Goal: Task Accomplishment & Management: Manage account settings

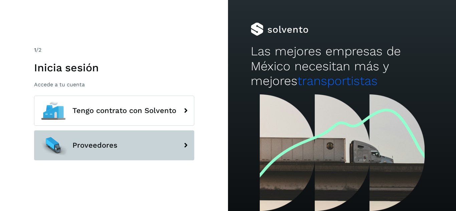
click at [148, 146] on button "Proveedores" at bounding box center [114, 146] width 160 height 30
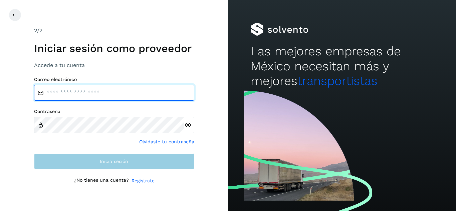
type input "**********"
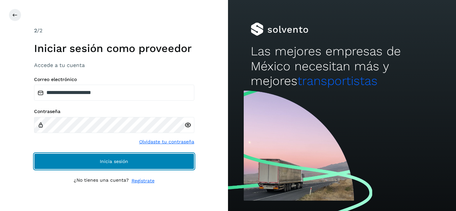
click at [124, 164] on button "Inicia sesión" at bounding box center [114, 162] width 160 height 16
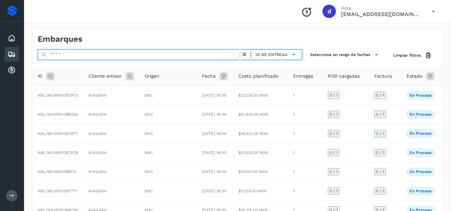
click at [169, 57] on input "text" at bounding box center [139, 54] width 203 height 11
paste input "**********"
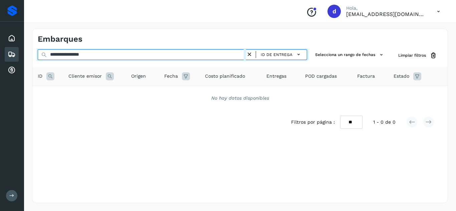
type input "**********"
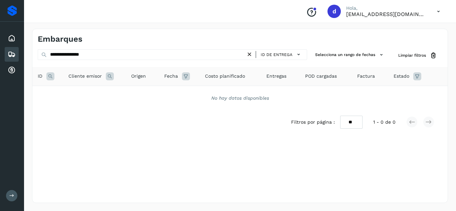
drag, startPoint x: 252, startPoint y: 55, endPoint x: 215, endPoint y: 55, distance: 36.1
click at [250, 55] on icon at bounding box center [249, 54] width 7 height 7
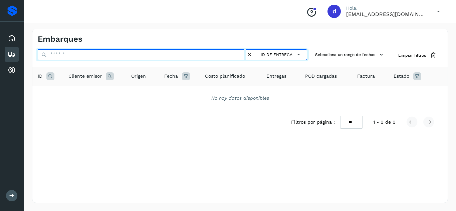
click at [205, 58] on input "text" at bounding box center [142, 54] width 208 height 11
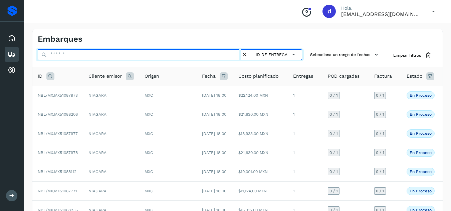
paste input "**********"
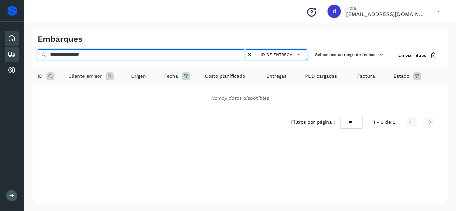
type input "**********"
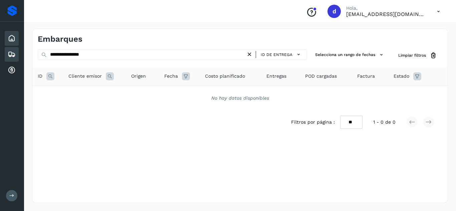
click at [17, 43] on div "Inicio" at bounding box center [12, 38] width 14 height 15
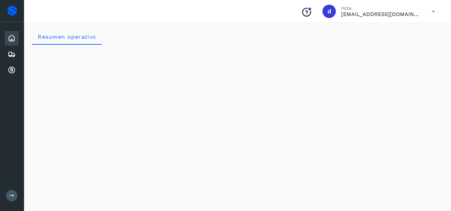
drag, startPoint x: 12, startPoint y: 49, endPoint x: 20, endPoint y: 46, distance: 8.5
click at [12, 49] on div "Embarques" at bounding box center [12, 54] width 14 height 15
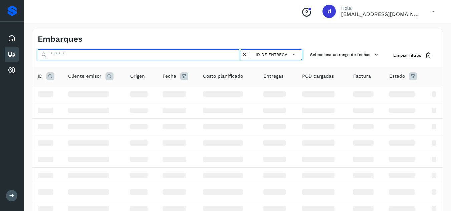
click at [110, 55] on input "text" at bounding box center [139, 54] width 203 height 11
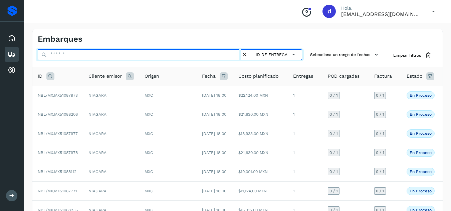
paste input "**********"
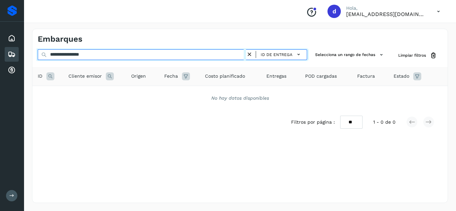
type input "**********"
click at [246, 55] on input "**********" at bounding box center [142, 54] width 208 height 11
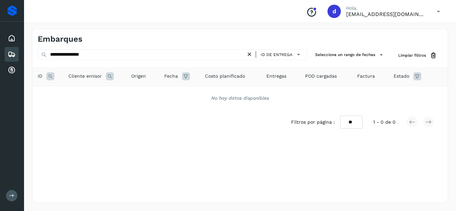
click at [249, 54] on icon at bounding box center [249, 54] width 7 height 7
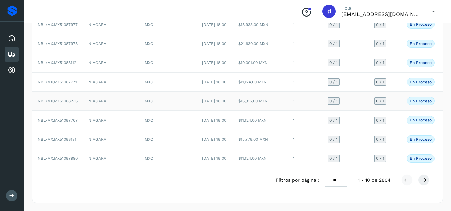
scroll to position [153, 0]
click at [422, 181] on icon at bounding box center [424, 180] width 7 height 7
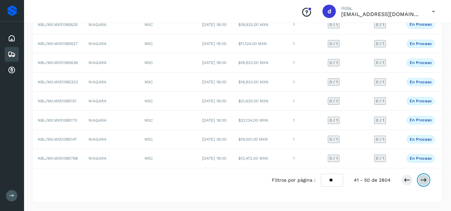
click at [422, 181] on icon at bounding box center [424, 180] width 7 height 7
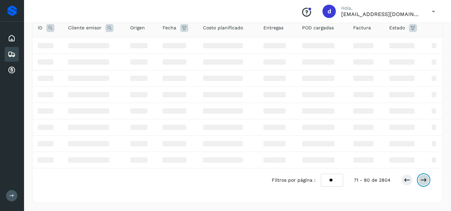
click at [422, 181] on icon at bounding box center [424, 180] width 7 height 7
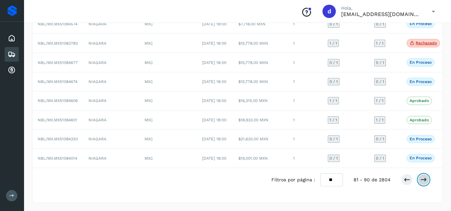
click at [422, 181] on icon at bounding box center [424, 180] width 7 height 7
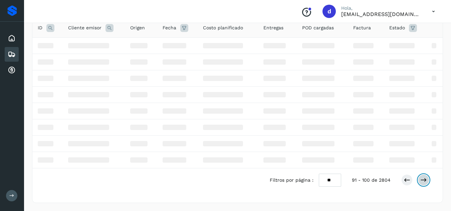
click at [422, 181] on icon at bounding box center [424, 180] width 7 height 7
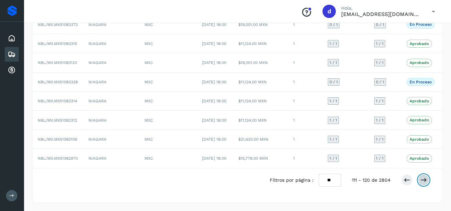
click at [422, 181] on icon at bounding box center [424, 180] width 7 height 7
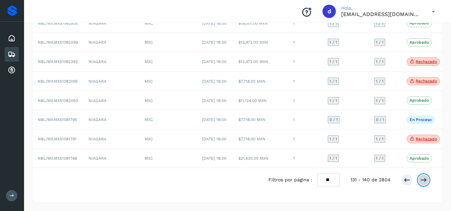
click at [422, 181] on icon at bounding box center [424, 180] width 7 height 7
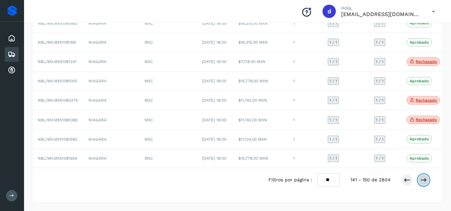
click at [422, 181] on icon at bounding box center [424, 180] width 7 height 7
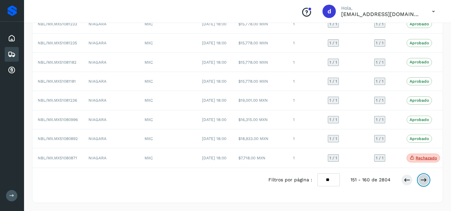
click at [422, 181] on icon at bounding box center [424, 180] width 7 height 7
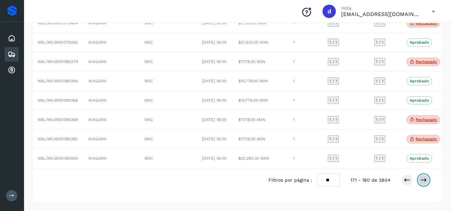
click at [422, 180] on icon at bounding box center [424, 180] width 7 height 7
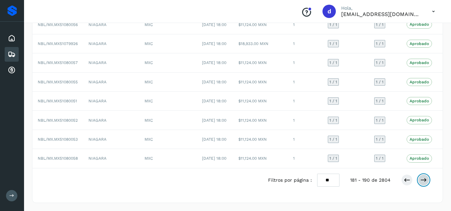
click at [422, 180] on icon at bounding box center [424, 180] width 7 height 7
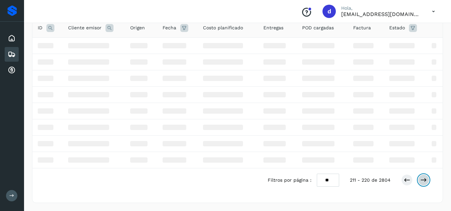
click at [421, 180] on icon at bounding box center [424, 180] width 7 height 7
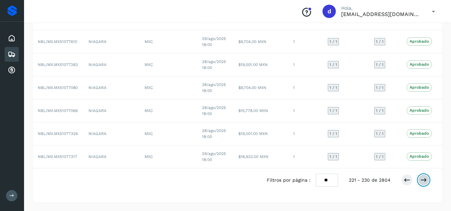
click at [421, 180] on icon at bounding box center [424, 180] width 7 height 7
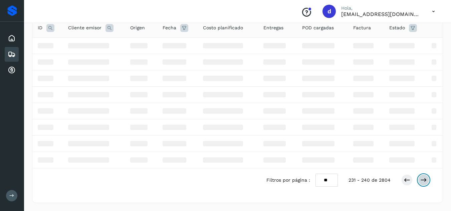
click at [421, 180] on icon at bounding box center [424, 180] width 7 height 7
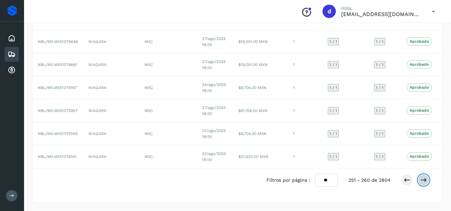
click at [421, 180] on icon at bounding box center [424, 180] width 7 height 7
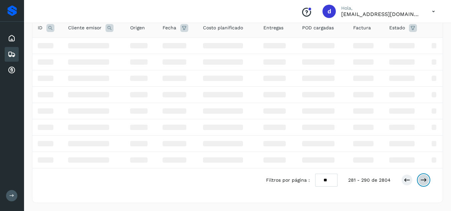
click at [421, 180] on icon at bounding box center [424, 180] width 7 height 7
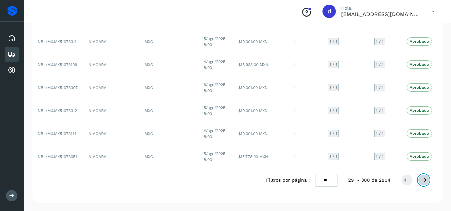
click at [421, 180] on icon at bounding box center [424, 180] width 7 height 7
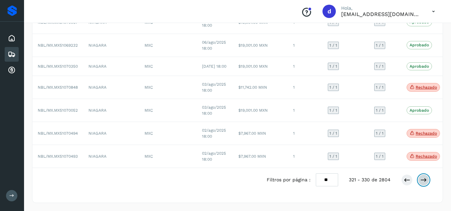
click at [421, 180] on icon at bounding box center [424, 180] width 7 height 7
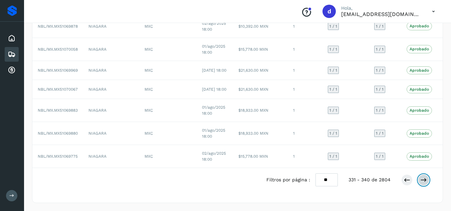
click at [421, 180] on icon at bounding box center [424, 180] width 7 height 7
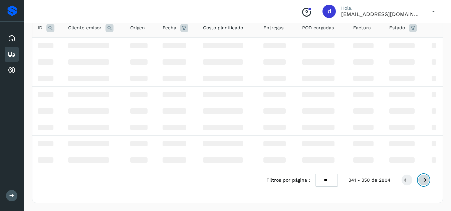
click at [421, 180] on icon at bounding box center [424, 180] width 7 height 7
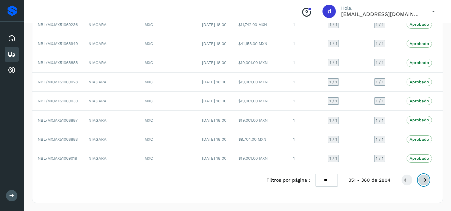
click at [421, 180] on icon at bounding box center [424, 180] width 7 height 7
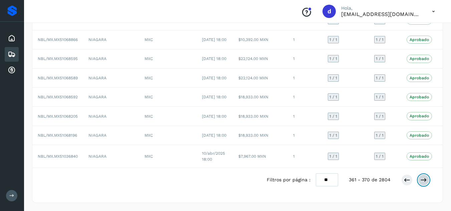
click at [421, 180] on icon at bounding box center [424, 180] width 7 height 7
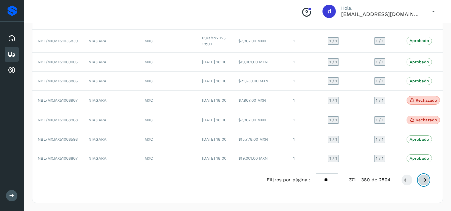
click at [421, 180] on icon at bounding box center [424, 180] width 7 height 7
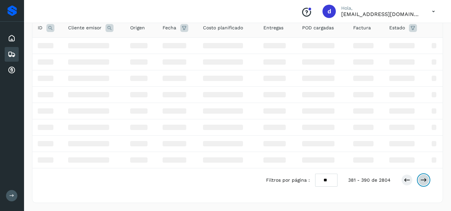
click at [421, 180] on icon at bounding box center [424, 180] width 7 height 7
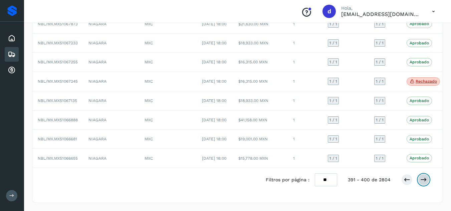
click at [421, 180] on icon at bounding box center [424, 180] width 7 height 7
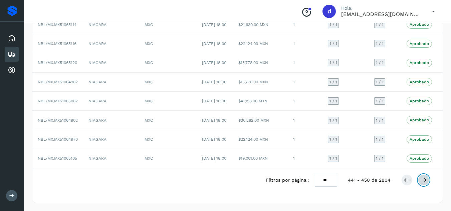
click at [421, 180] on icon at bounding box center [424, 180] width 7 height 7
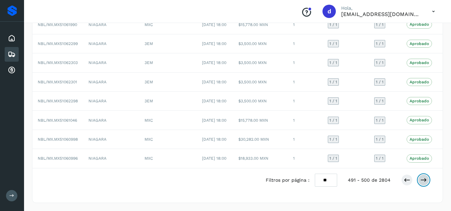
click at [421, 180] on icon at bounding box center [424, 180] width 7 height 7
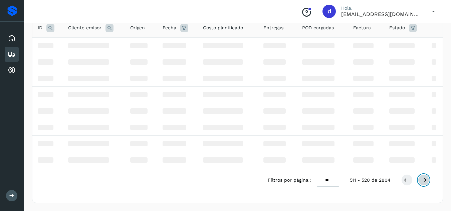
click at [421, 180] on icon at bounding box center [424, 180] width 7 height 7
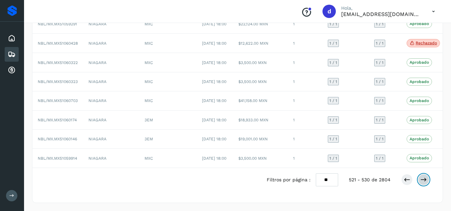
click at [421, 180] on icon at bounding box center [424, 180] width 7 height 7
click at [420, 180] on button at bounding box center [423, 180] width 11 height 11
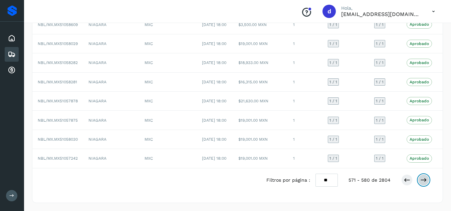
click at [420, 180] on button at bounding box center [423, 180] width 11 height 11
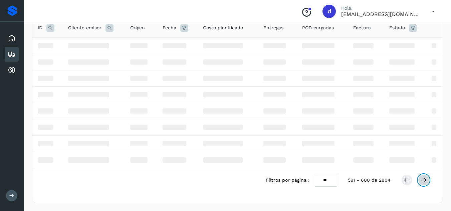
click at [420, 180] on button at bounding box center [423, 180] width 11 height 11
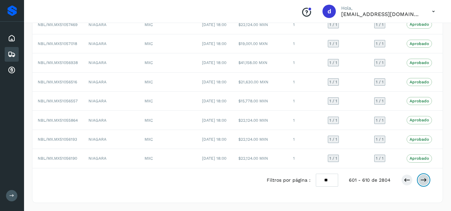
click at [420, 180] on button at bounding box center [423, 180] width 11 height 11
click at [420, 180] on button at bounding box center [423, 179] width 11 height 11
click at [420, 180] on button at bounding box center [423, 180] width 11 height 11
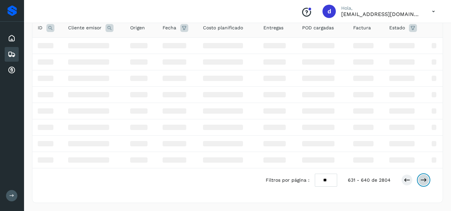
click at [420, 180] on button at bounding box center [423, 180] width 11 height 11
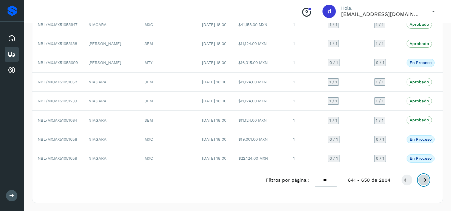
click at [420, 180] on button at bounding box center [423, 180] width 11 height 11
click at [420, 180] on button at bounding box center [423, 179] width 11 height 11
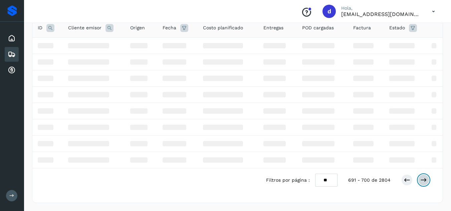
click at [420, 180] on button at bounding box center [423, 180] width 11 height 11
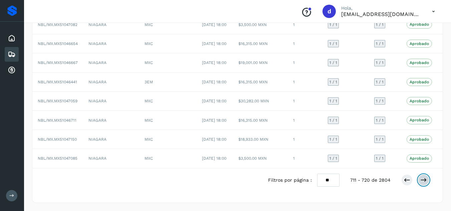
click at [420, 180] on button at bounding box center [423, 180] width 11 height 11
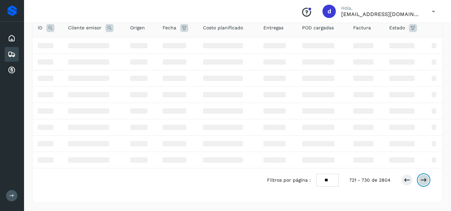
click at [420, 180] on button at bounding box center [423, 180] width 11 height 11
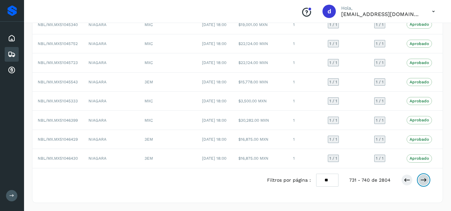
click at [420, 180] on button at bounding box center [423, 180] width 11 height 11
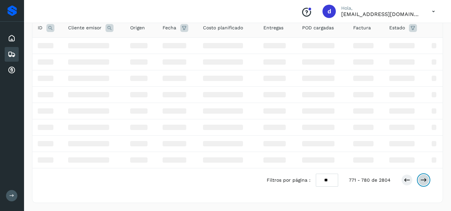
click at [420, 180] on button at bounding box center [423, 180] width 11 height 11
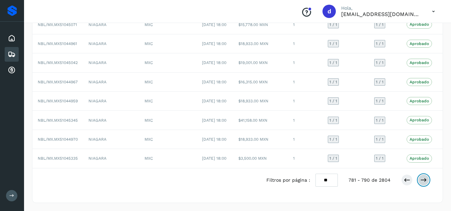
click at [420, 180] on button at bounding box center [423, 180] width 11 height 11
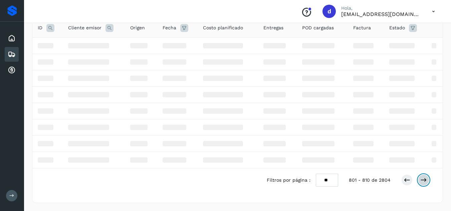
click at [420, 180] on button at bounding box center [423, 180] width 11 height 11
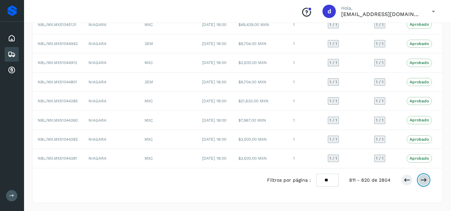
click at [420, 180] on button at bounding box center [423, 180] width 11 height 11
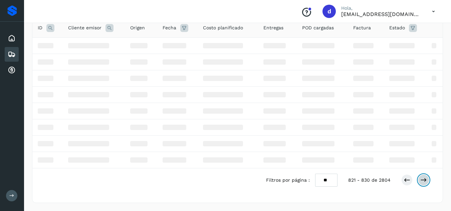
click at [420, 180] on button at bounding box center [423, 180] width 11 height 11
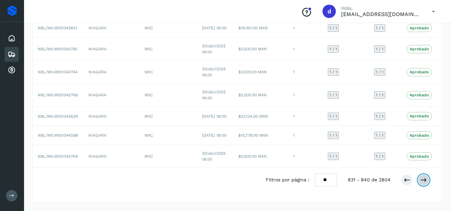
click at [420, 180] on button at bounding box center [423, 180] width 11 height 11
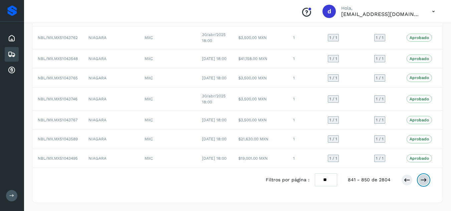
click at [420, 180] on button at bounding box center [423, 180] width 11 height 11
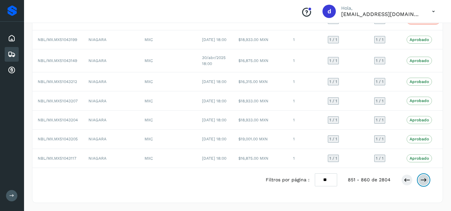
click at [420, 180] on button at bounding box center [423, 180] width 11 height 11
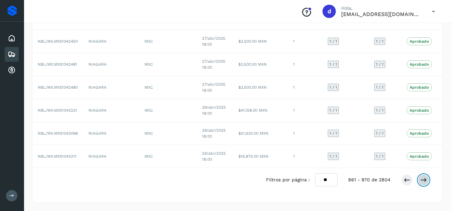
click at [421, 181] on icon at bounding box center [424, 180] width 7 height 7
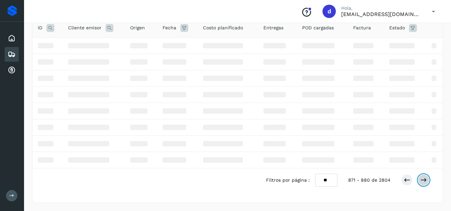
click at [421, 181] on icon at bounding box center [424, 180] width 7 height 7
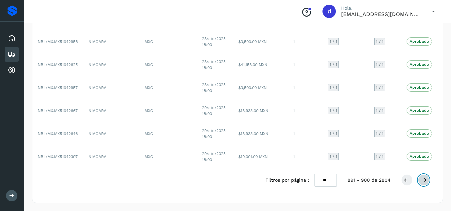
click at [421, 181] on icon at bounding box center [424, 180] width 7 height 7
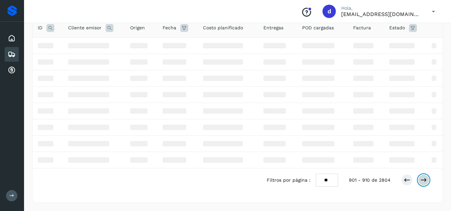
click at [421, 181] on icon at bounding box center [424, 180] width 7 height 7
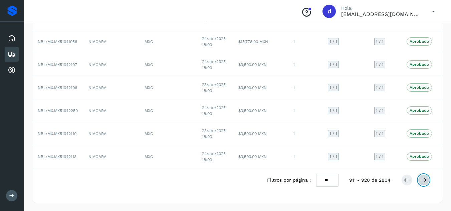
click at [421, 181] on icon at bounding box center [424, 180] width 7 height 7
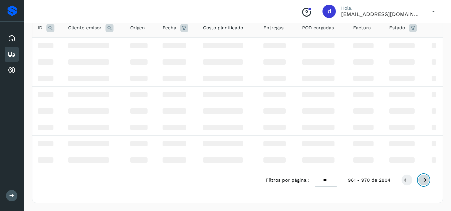
click at [421, 181] on icon at bounding box center [424, 180] width 7 height 7
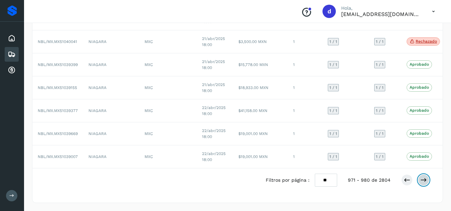
click at [421, 181] on icon at bounding box center [424, 180] width 7 height 7
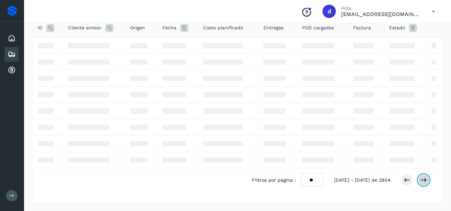
click at [421, 181] on icon at bounding box center [424, 180] width 7 height 7
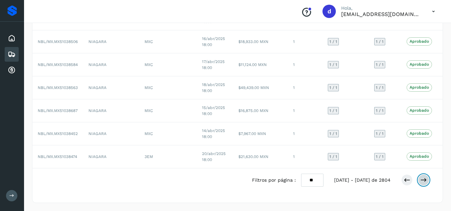
click at [421, 181] on icon at bounding box center [424, 180] width 7 height 7
click at [420, 181] on button at bounding box center [423, 180] width 11 height 11
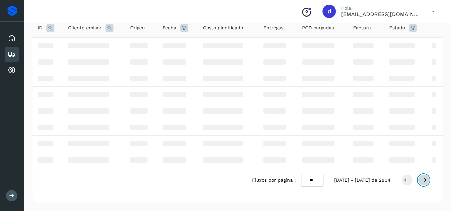
click at [420, 181] on button at bounding box center [423, 180] width 11 height 11
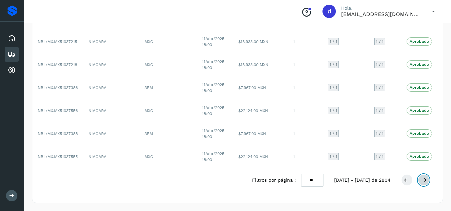
click at [420, 181] on button at bounding box center [423, 180] width 11 height 11
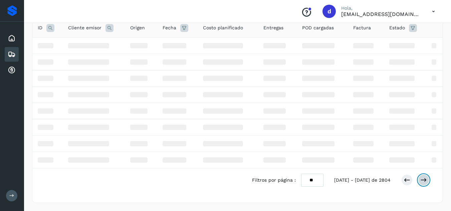
click at [420, 181] on button at bounding box center [423, 180] width 11 height 11
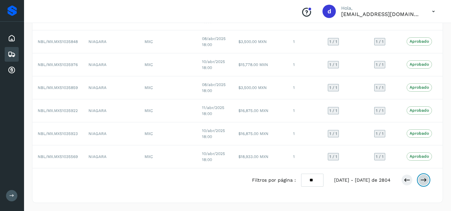
click at [420, 181] on button at bounding box center [423, 180] width 11 height 11
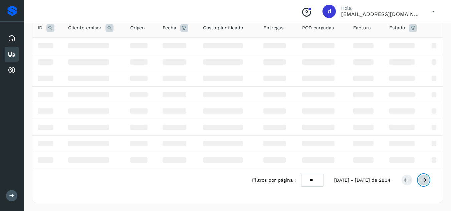
click at [420, 181] on button at bounding box center [423, 180] width 11 height 11
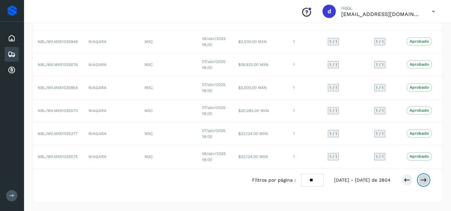
click at [420, 181] on button at bounding box center [423, 180] width 11 height 11
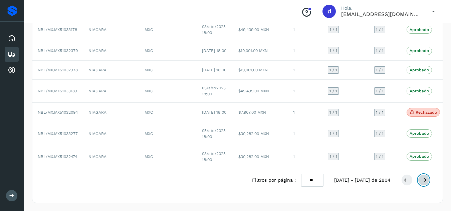
click at [420, 181] on button at bounding box center [423, 180] width 11 height 11
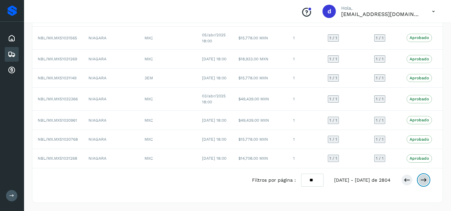
click at [420, 181] on button at bounding box center [423, 180] width 11 height 11
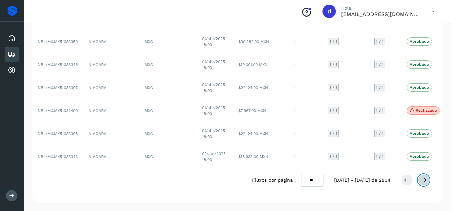
click at [420, 181] on button at bounding box center [423, 180] width 11 height 11
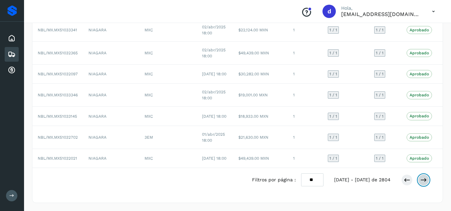
click at [420, 181] on button at bounding box center [423, 180] width 11 height 11
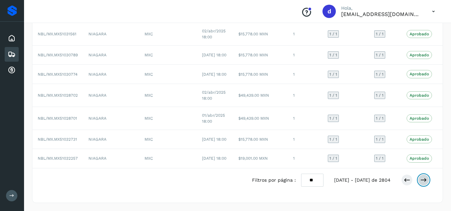
click at [420, 181] on button at bounding box center [423, 180] width 11 height 11
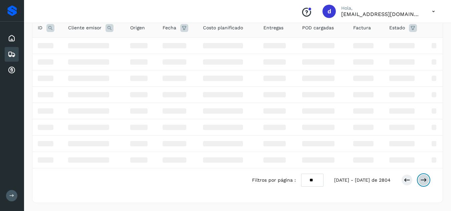
click at [420, 181] on button at bounding box center [423, 180] width 11 height 11
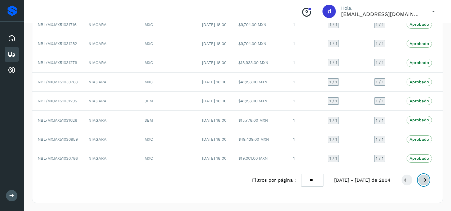
click at [420, 181] on button at bounding box center [423, 180] width 11 height 11
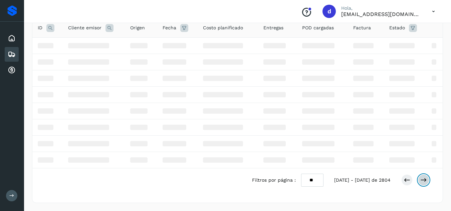
click at [420, 181] on button at bounding box center [423, 180] width 11 height 11
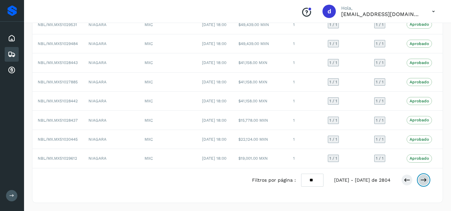
click at [420, 181] on button at bounding box center [423, 180] width 11 height 11
click at [420, 181] on button at bounding box center [423, 179] width 11 height 11
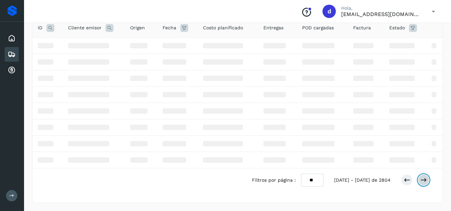
click at [420, 181] on button at bounding box center [423, 180] width 11 height 11
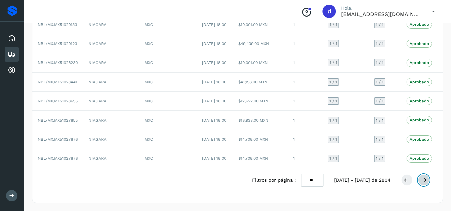
click at [420, 181] on button at bounding box center [423, 180] width 11 height 11
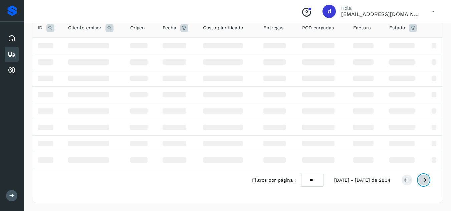
click at [420, 181] on button at bounding box center [423, 180] width 11 height 11
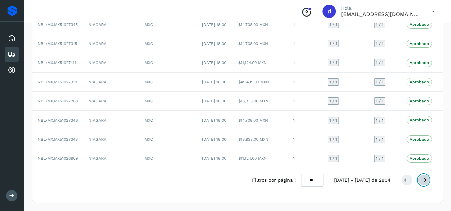
click at [420, 181] on button at bounding box center [423, 180] width 11 height 11
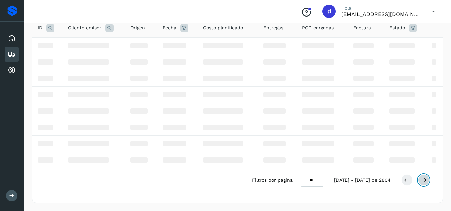
click at [420, 181] on button at bounding box center [423, 180] width 11 height 11
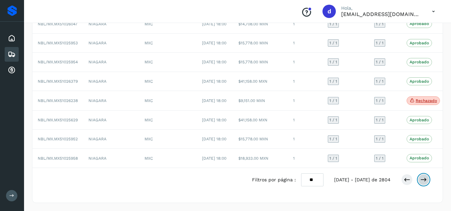
click at [420, 181] on button at bounding box center [423, 179] width 11 height 11
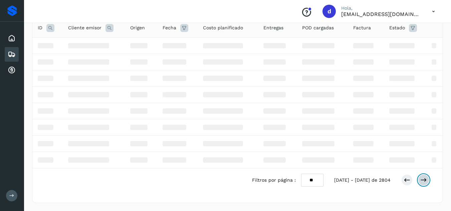
click at [420, 181] on button at bounding box center [423, 180] width 11 height 11
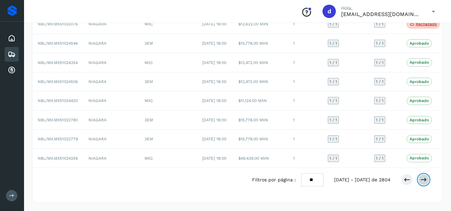
click at [420, 181] on button at bounding box center [423, 179] width 11 height 11
click at [420, 181] on button at bounding box center [423, 180] width 11 height 11
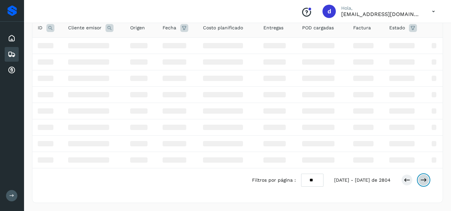
click at [420, 181] on button at bounding box center [423, 180] width 11 height 11
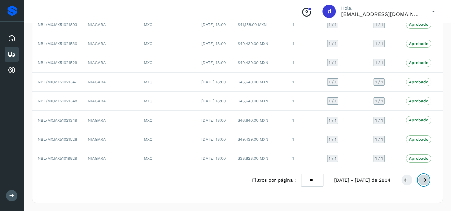
click at [420, 181] on button at bounding box center [423, 180] width 11 height 11
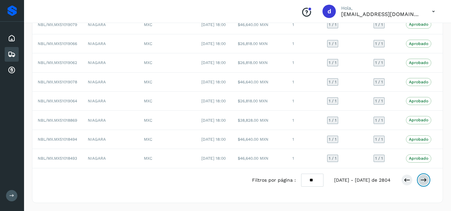
click at [420, 181] on button at bounding box center [423, 180] width 11 height 11
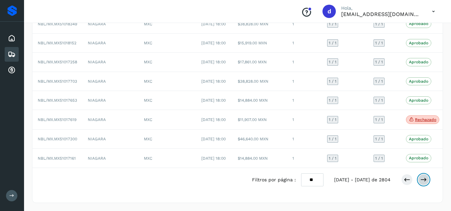
click at [420, 181] on button at bounding box center [423, 179] width 11 height 11
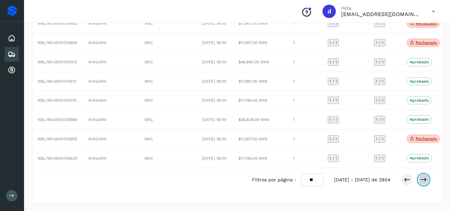
click at [420, 181] on button at bounding box center [423, 179] width 11 height 11
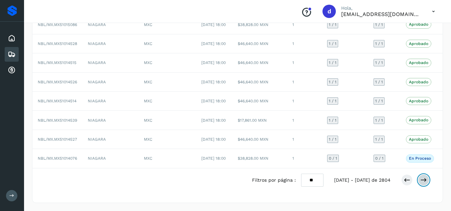
click at [420, 181] on button at bounding box center [423, 180] width 11 height 11
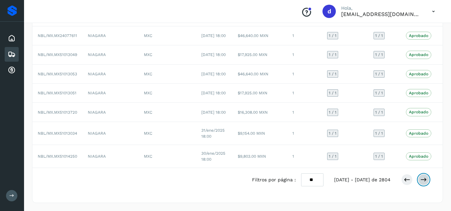
click at [420, 181] on button at bounding box center [423, 179] width 11 height 11
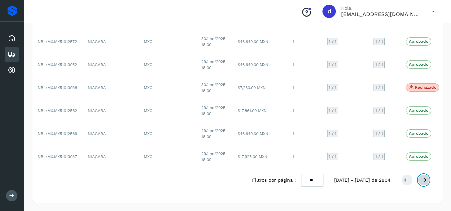
click at [423, 179] on icon at bounding box center [424, 180] width 7 height 7
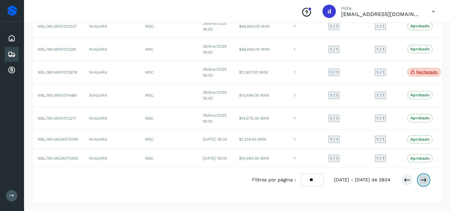
click at [423, 179] on icon at bounding box center [424, 180] width 7 height 7
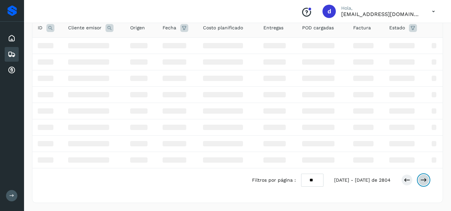
click at [423, 179] on icon at bounding box center [424, 180] width 7 height 7
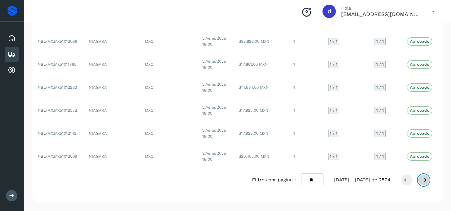
click at [423, 179] on icon at bounding box center [424, 180] width 7 height 7
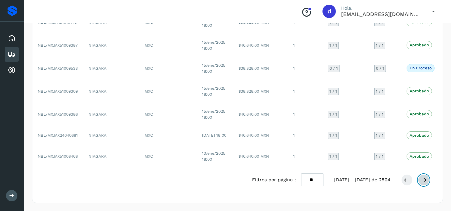
click at [423, 179] on icon at bounding box center [424, 180] width 7 height 7
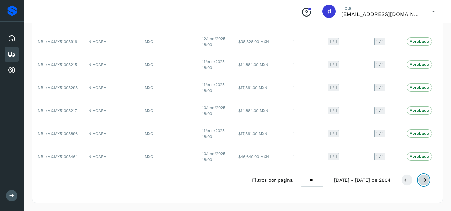
click at [423, 179] on icon at bounding box center [424, 180] width 7 height 7
click at [405, 181] on icon at bounding box center [407, 180] width 7 height 7
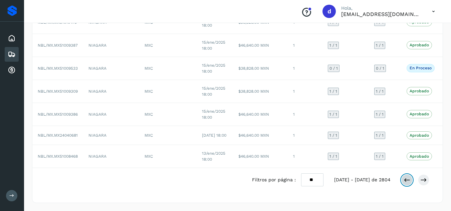
click at [405, 181] on icon at bounding box center [407, 180] width 7 height 7
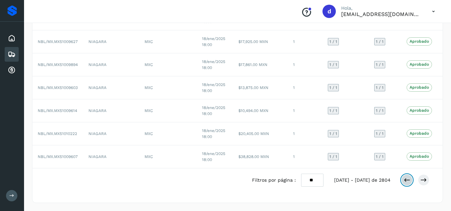
click at [404, 179] on icon at bounding box center [407, 180] width 7 height 7
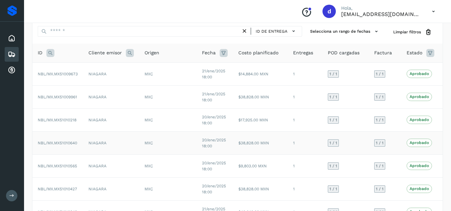
scroll to position [0, 0]
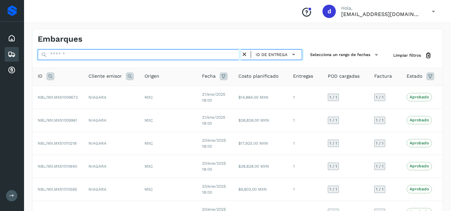
click at [180, 53] on input "text" at bounding box center [139, 54] width 203 height 11
paste input "**********"
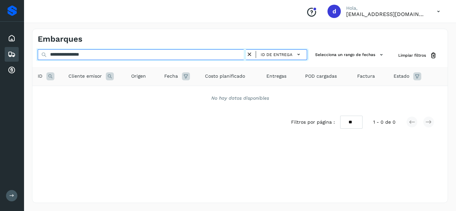
type input "**********"
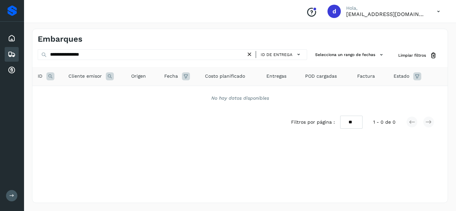
drag, startPoint x: 250, startPoint y: 51, endPoint x: 224, endPoint y: 53, distance: 26.5
click at [250, 52] on icon at bounding box center [249, 54] width 7 height 7
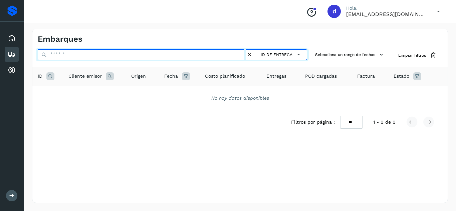
click at [215, 54] on input "text" at bounding box center [142, 54] width 208 height 11
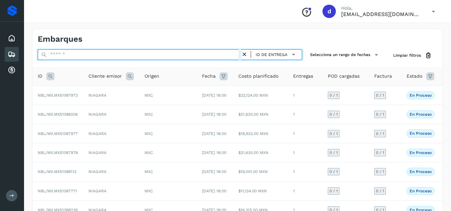
paste input "**********"
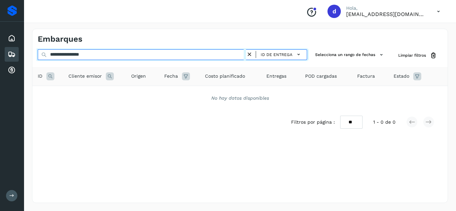
type input "**********"
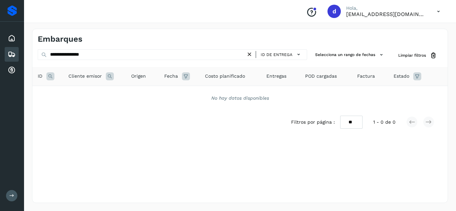
drag, startPoint x: 252, startPoint y: 54, endPoint x: 244, endPoint y: 55, distance: 7.7
click at [251, 54] on icon at bounding box center [249, 54] width 7 height 7
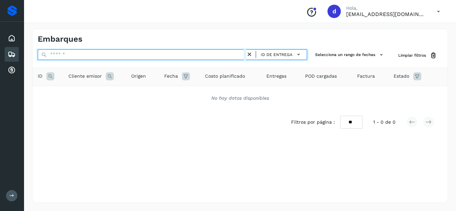
click at [211, 55] on input "text" at bounding box center [142, 54] width 208 height 11
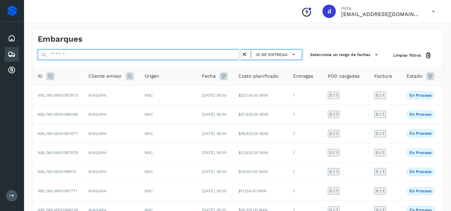
paste input "**********"
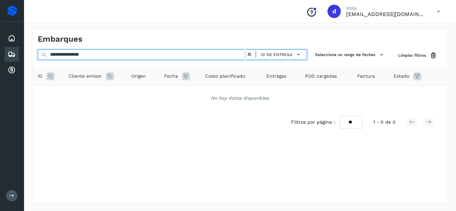
type input "**********"
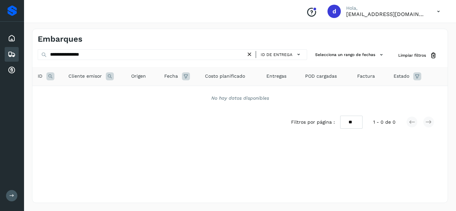
click at [252, 55] on icon at bounding box center [249, 54] width 7 height 7
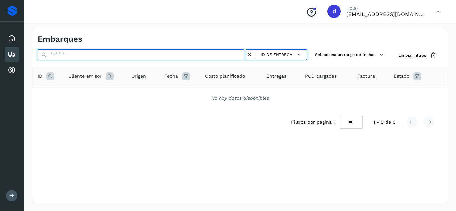
click at [228, 55] on input "text" at bounding box center [142, 54] width 208 height 11
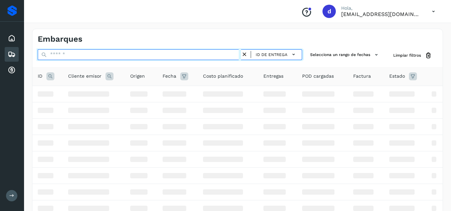
paste input "**********"
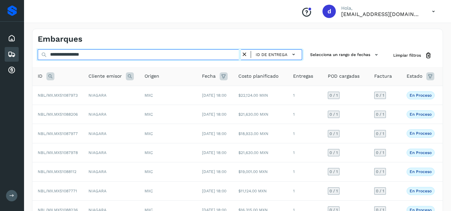
click at [226, 55] on input "**********" at bounding box center [139, 54] width 203 height 11
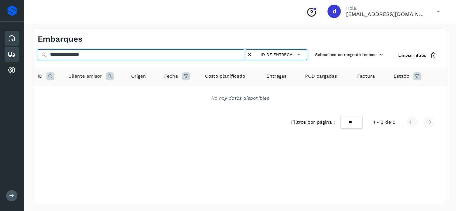
type input "**********"
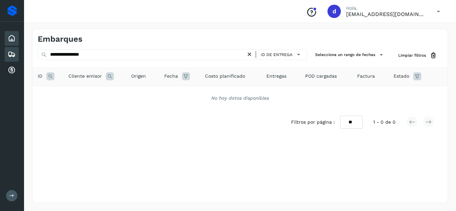
click at [9, 35] on icon at bounding box center [12, 38] width 8 height 8
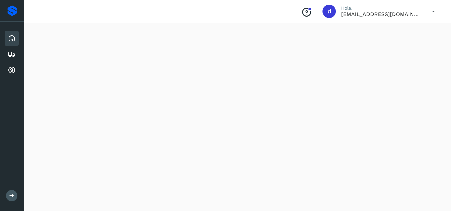
scroll to position [505, 0]
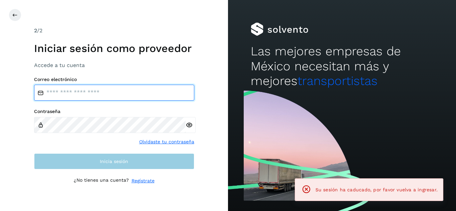
type input "**********"
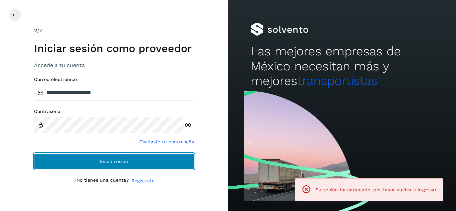
click at [163, 165] on button "Inicia sesión" at bounding box center [114, 162] width 160 height 16
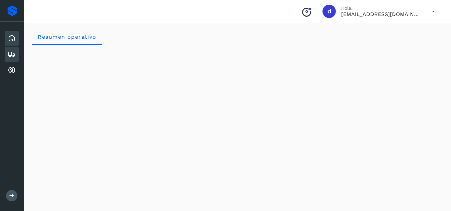
click at [13, 55] on icon at bounding box center [12, 54] width 8 height 8
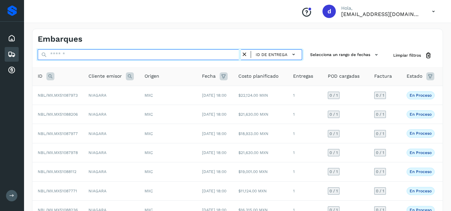
click at [177, 57] on input "text" at bounding box center [139, 54] width 203 height 11
paste input "**********"
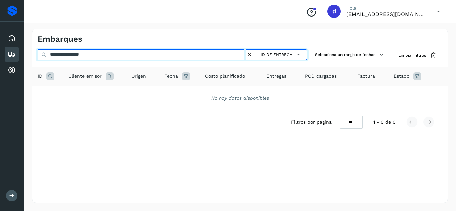
type input "**********"
